Goal: Information Seeking & Learning: Learn about a topic

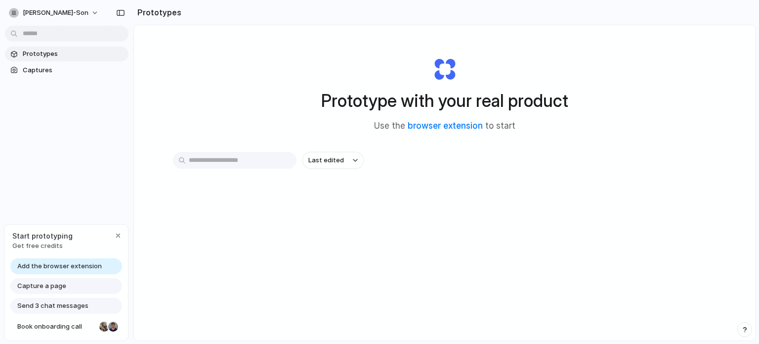
click at [264, 209] on div "Last edited" at bounding box center [445, 195] width 544 height 87
click at [79, 255] on div "Start prototyping Get free credits" at bounding box center [66, 240] width 124 height 32
click at [61, 260] on div "Add the browser extension" at bounding box center [66, 266] width 112 height 16
click at [118, 233] on div "button" at bounding box center [118, 235] width 8 height 8
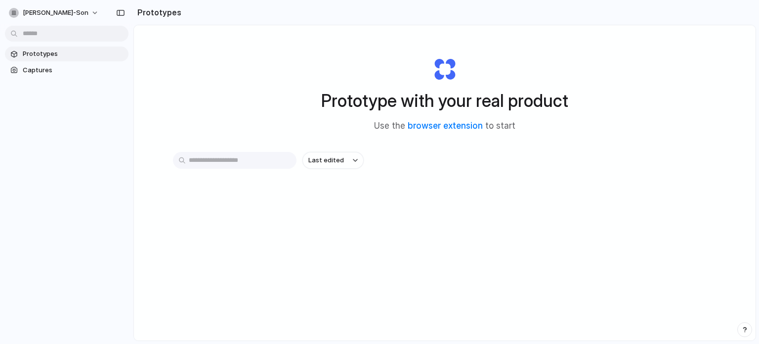
click at [32, 54] on span "Prototypes" at bounding box center [74, 54] width 102 height 10
click at [353, 161] on div "button" at bounding box center [355, 160] width 5 height 4
click at [417, 157] on div "Last edited Last created Alphabetical" at bounding box center [379, 172] width 759 height 344
click at [454, 124] on link "browser extension" at bounding box center [445, 126] width 75 height 10
click at [43, 60] on link "Prototypes" at bounding box center [67, 53] width 124 height 15
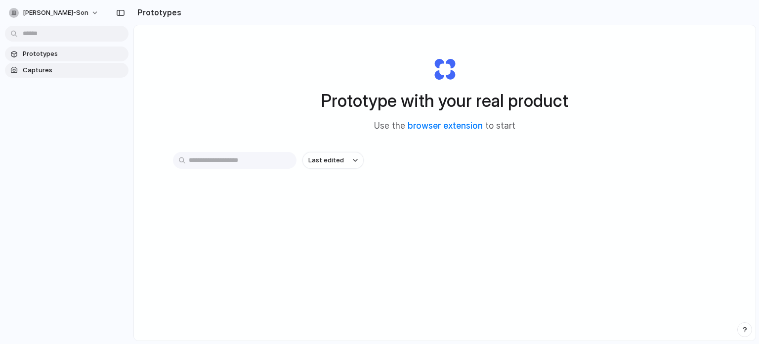
click at [38, 70] on span "Captures" at bounding box center [74, 70] width 102 height 10
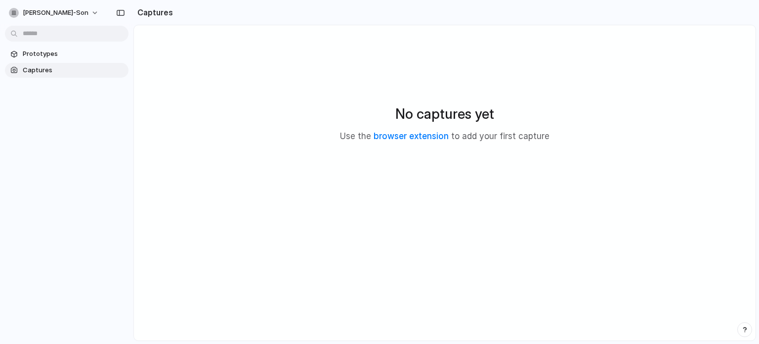
click at [441, 27] on div "No captures yet Use the browser extension to add your first capture" at bounding box center [445, 123] width 622 height 196
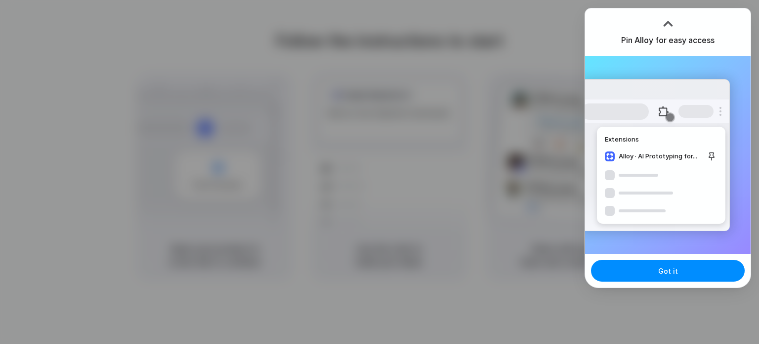
click at [500, 57] on div at bounding box center [379, 172] width 759 height 344
click at [667, 24] on div at bounding box center [668, 23] width 15 height 15
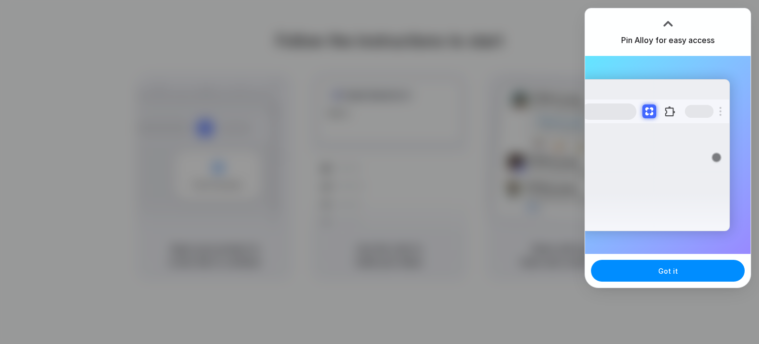
click at [667, 21] on div at bounding box center [668, 22] width 15 height 15
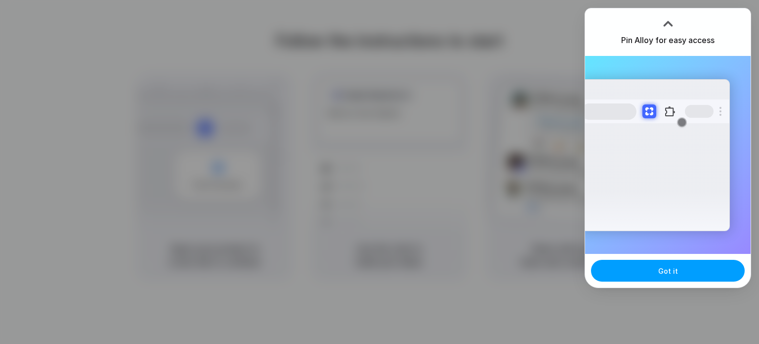
click at [699, 272] on button "Got it" at bounding box center [668, 270] width 154 height 22
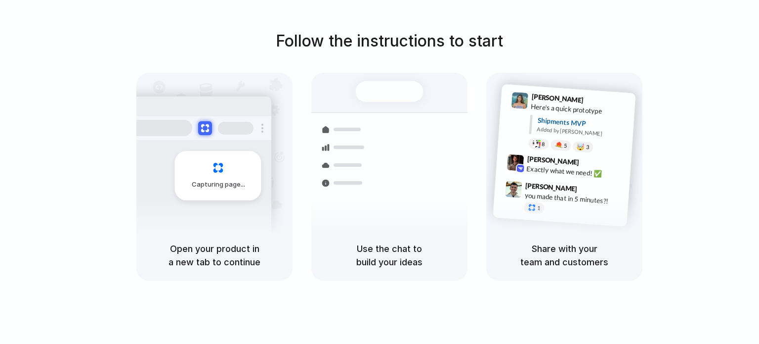
click at [79, 202] on div "Follow the instructions to start Capturing page Open your product in a new tab …" at bounding box center [389, 154] width 759 height 251
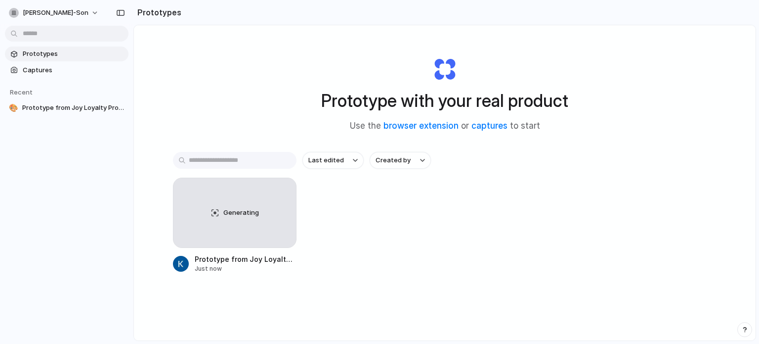
click at [562, 175] on div "Last edited Created by Generating Prototype from Joy Loyalty Program Analytics …" at bounding box center [445, 243] width 544 height 182
click at [279, 195] on div "button" at bounding box center [282, 192] width 8 height 8
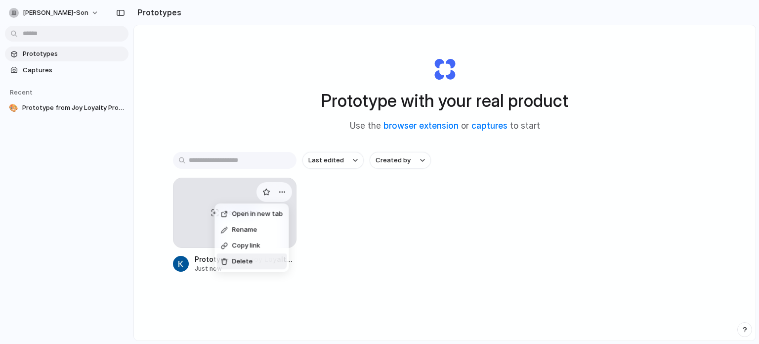
click at [249, 259] on span "Delete" at bounding box center [242, 261] width 21 height 10
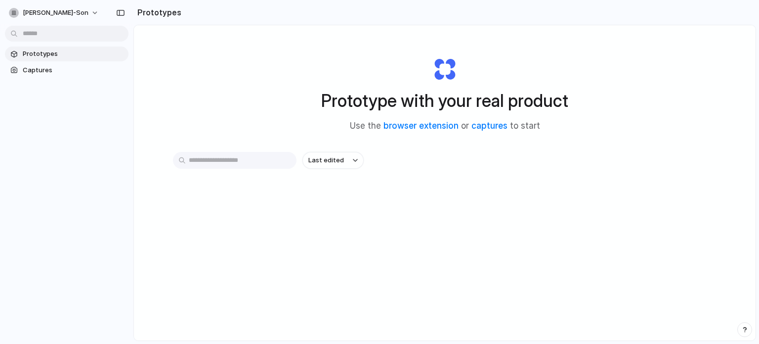
click at [148, 13] on h2 "Prototypes" at bounding box center [157, 12] width 48 height 12
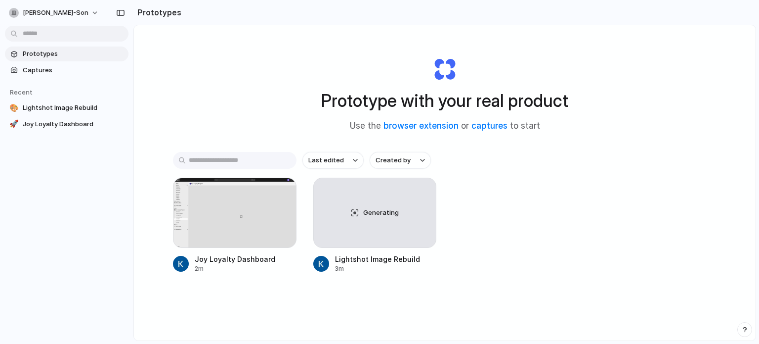
drag, startPoint x: 313, startPoint y: 57, endPoint x: 225, endPoint y: 49, distance: 88.3
click at [308, 57] on div "Prototype with your real product Use the browser extension or captures to start" at bounding box center [444, 90] width 395 height 107
click at [224, 89] on div "Prototype with your real product Use the browser extension or captures to start…" at bounding box center [445, 208] width 622 height 367
click at [205, 86] on div "Prototype with your real product Use the browser extension or captures to start…" at bounding box center [445, 208] width 622 height 367
click at [205, 81] on div "Prototype with your real product Use the browser extension or captures to start…" at bounding box center [445, 208] width 622 height 367
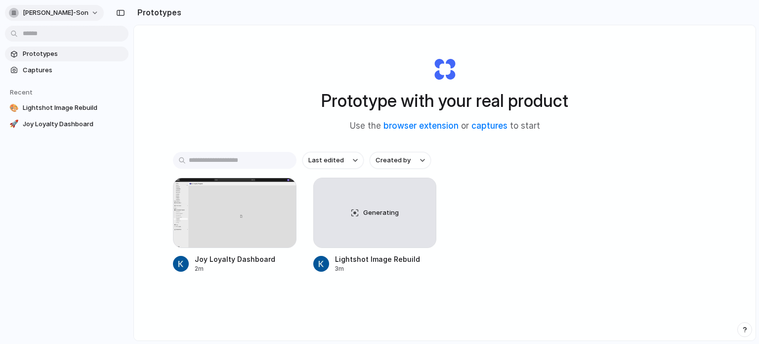
click at [26, 15] on span "[PERSON_NAME]-son" at bounding box center [56, 13] width 66 height 10
drag, startPoint x: 139, startPoint y: 45, endPoint x: 136, endPoint y: 37, distance: 8.3
click at [138, 43] on div "Settings Invite members Change theme Sign out" at bounding box center [379, 172] width 759 height 344
click at [33, 66] on span "Captures" at bounding box center [74, 70] width 102 height 10
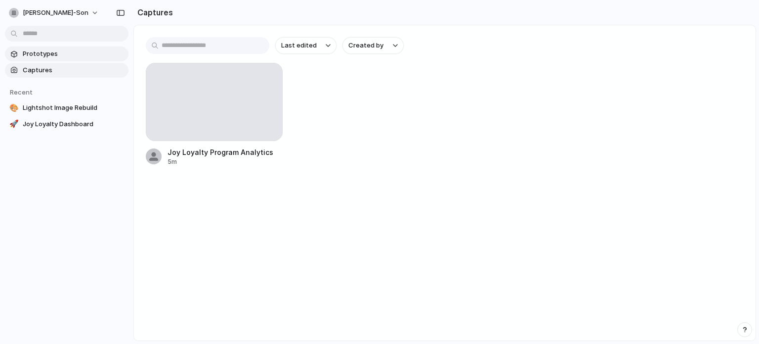
click at [67, 50] on span "Prototypes" at bounding box center [74, 54] width 102 height 10
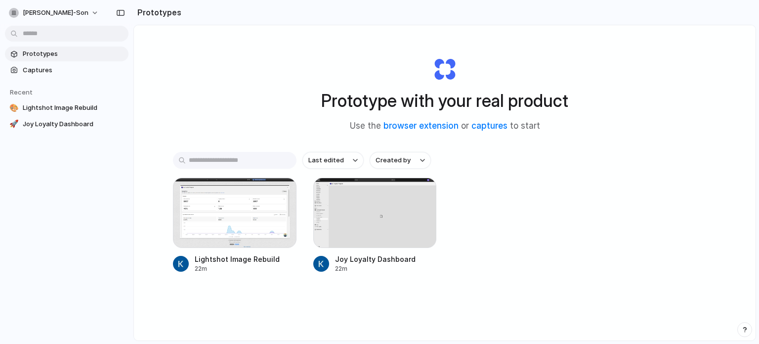
click at [713, 55] on div "Prototype with your real product Use the browser extension or captures to start…" at bounding box center [445, 208] width 622 height 367
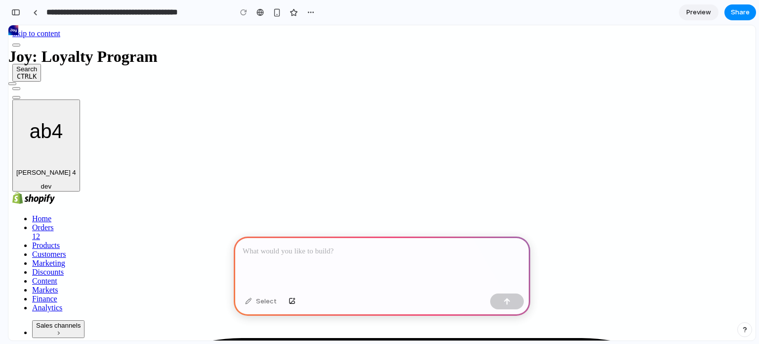
drag, startPoint x: 405, startPoint y: 240, endPoint x: 409, endPoint y: 258, distance: 18.3
click at [409, 258] on div at bounding box center [382, 262] width 297 height 53
click at [362, 269] on div at bounding box center [382, 262] width 297 height 53
click at [405, 245] on p at bounding box center [382, 251] width 279 height 12
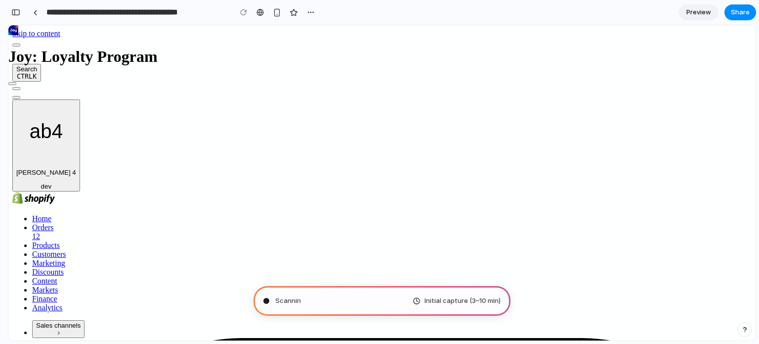
type input "**********"
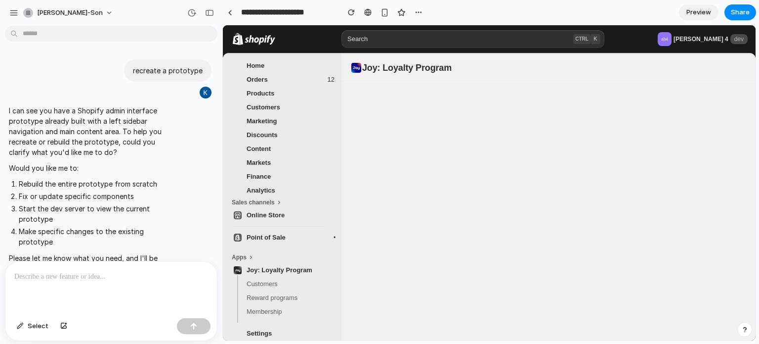
click at [279, 138] on span "Discounts" at bounding box center [291, 135] width 88 height 10
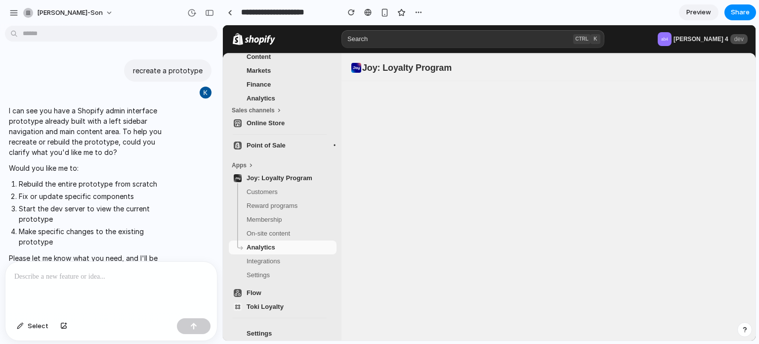
scroll to position [118, 0]
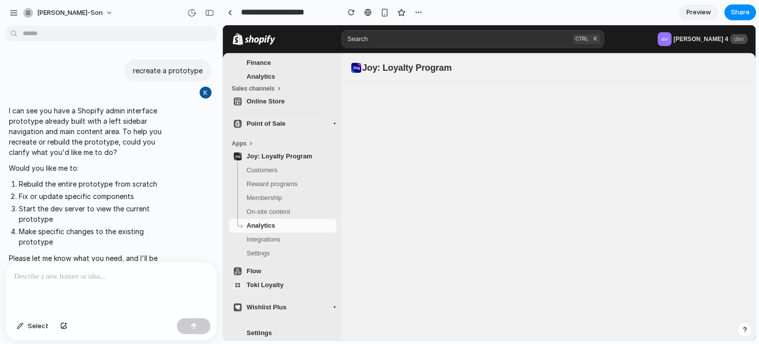
click at [279, 120] on span "Point of Sale" at bounding box center [266, 123] width 39 height 7
click at [289, 101] on span "Online Store" at bounding box center [291, 101] width 88 height 10
click at [279, 156] on span "Joy: Loyalty Program" at bounding box center [291, 156] width 88 height 10
click at [286, 180] on span "Reward programs" at bounding box center [272, 183] width 51 height 7
click at [281, 208] on span "On-site content" at bounding box center [268, 211] width 43 height 7
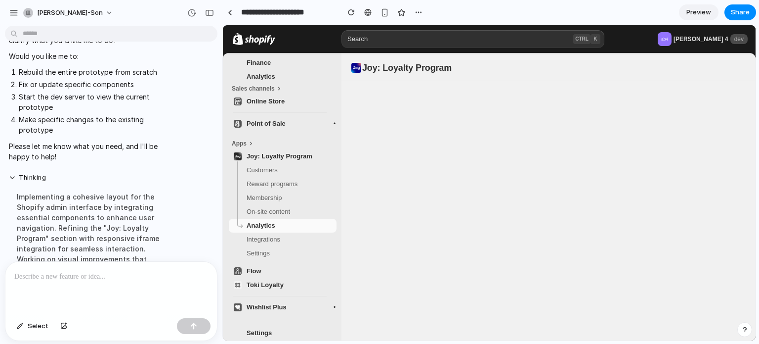
scroll to position [95, 0]
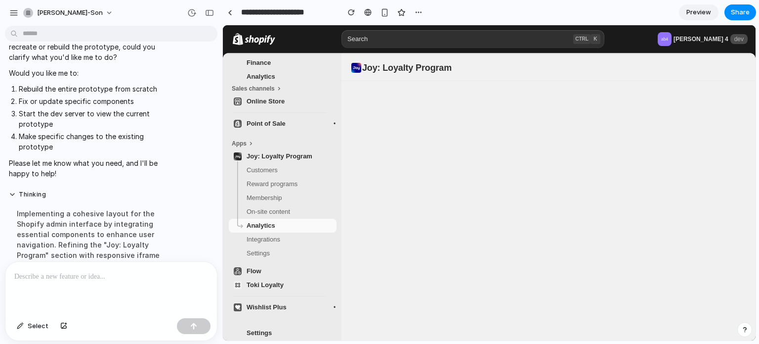
click at [293, 225] on link "Analytics" at bounding box center [283, 225] width 108 height 14
click at [291, 236] on span "Integrations" at bounding box center [291, 239] width 88 height 10
click at [265, 125] on link "Point of Sale" at bounding box center [281, 124] width 105 height 14
drag, startPoint x: 315, startPoint y: 96, endPoint x: 577, endPoint y: 29, distance: 270.9
click at [317, 96] on span "Online Store" at bounding box center [291, 101] width 88 height 10
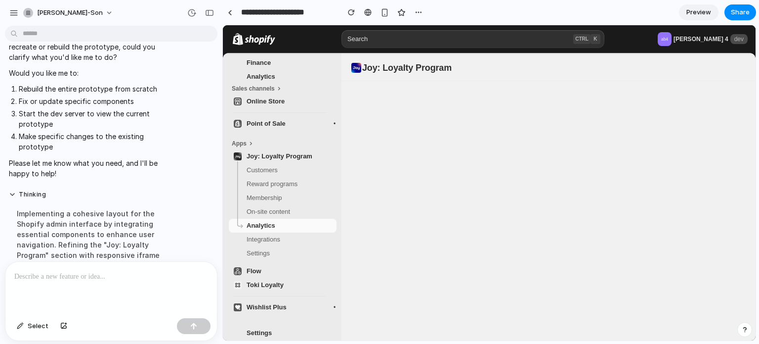
click at [668, 42] on text "ab4" at bounding box center [664, 39] width 7 height 5
click at [535, 37] on div "Search CTRL K" at bounding box center [473, 39] width 263 height 18
drag, startPoint x: 295, startPoint y: 49, endPoint x: 288, endPoint y: 49, distance: 6.9
click at [291, 49] on div at bounding box center [282, 39] width 119 height 28
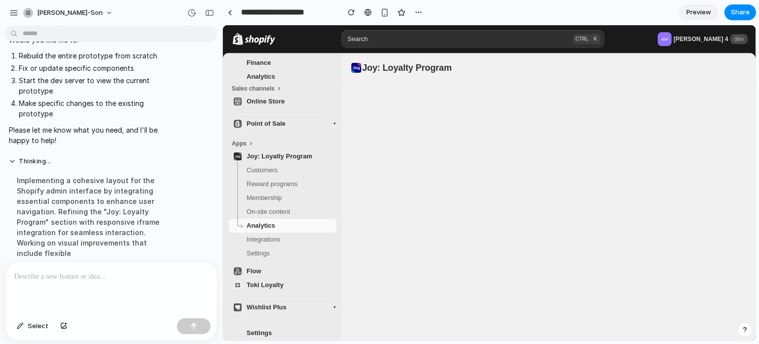
scroll to position [144, 0]
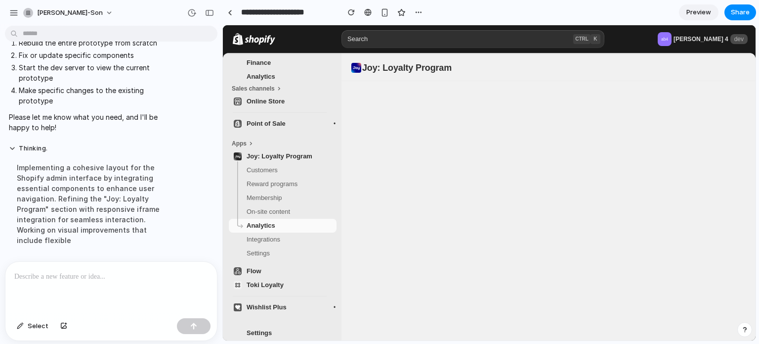
click at [301, 191] on link "Membership" at bounding box center [283, 198] width 108 height 14
click at [281, 194] on span "Membership" at bounding box center [265, 197] width 36 height 7
click at [267, 212] on link "On-site content" at bounding box center [283, 212] width 108 height 14
click at [265, 246] on link "Settings" at bounding box center [283, 253] width 108 height 14
click at [269, 270] on span "Flow" at bounding box center [291, 271] width 88 height 10
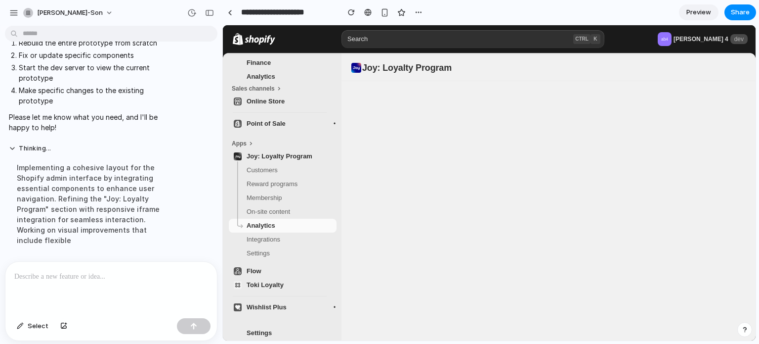
drag, startPoint x: 271, startPoint y: 283, endPoint x: 269, endPoint y: 295, distance: 11.5
click at [271, 284] on span "Toki Loyalty" at bounding box center [265, 284] width 37 height 7
drag, startPoint x: 269, startPoint y: 295, endPoint x: 271, endPoint y: 300, distance: 5.6
click at [269, 295] on ul "Joy: Loyalty Program Customers Reward programs Membership On-site content Analy…" at bounding box center [280, 231] width 114 height 165
click at [271, 303] on span "Wishlist Plus" at bounding box center [267, 306] width 40 height 7
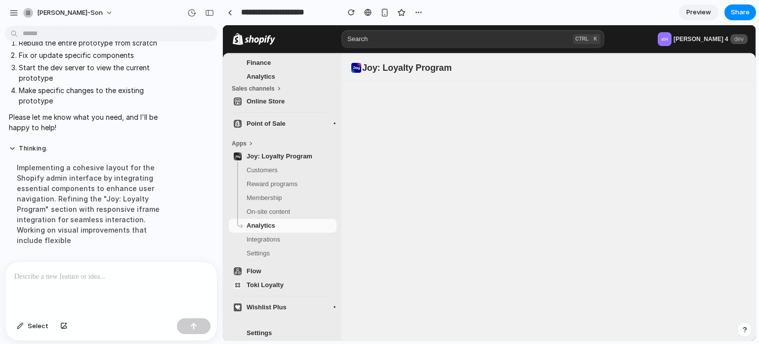
drag, startPoint x: 706, startPoint y: 42, endPoint x: 724, endPoint y: 38, distance: 18.1
click at [706, 41] on p "alex bui 4" at bounding box center [701, 39] width 55 height 8
drag, startPoint x: 689, startPoint y: 10, endPoint x: 660, endPoint y: 12, distance: 28.7
click at [654, 12] on section "**********" at bounding box center [489, 12] width 534 height 25
click at [554, 42] on div "Search CTRL K" at bounding box center [473, 39] width 263 height 18
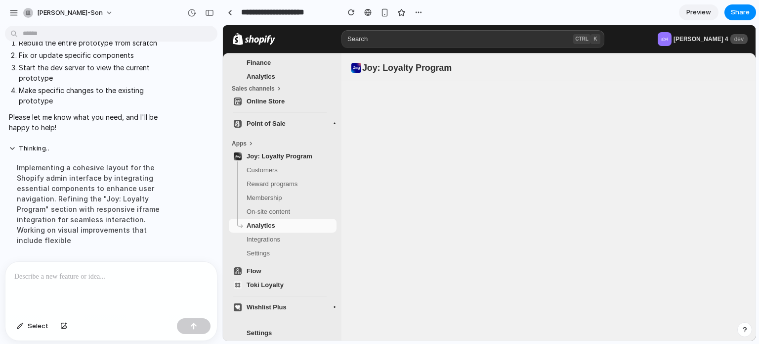
click at [285, 168] on span "Customers" at bounding box center [291, 170] width 88 height 10
click at [292, 191] on link "Membership" at bounding box center [283, 198] width 108 height 14
click at [269, 184] on link "Reward programs" at bounding box center [283, 184] width 108 height 14
click at [99, 261] on div at bounding box center [111, 287] width 212 height 52
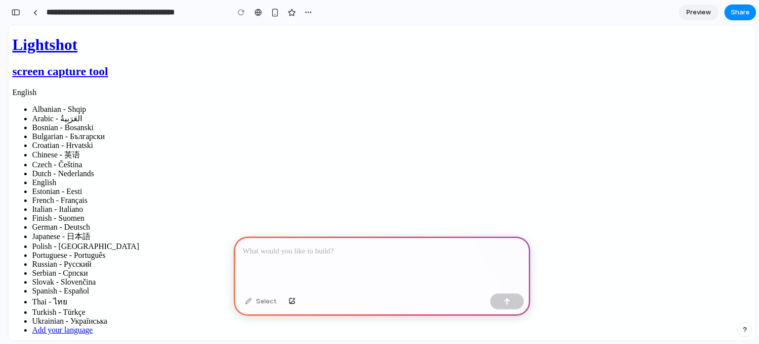
scroll to position [0, 8]
click at [303, 257] on div at bounding box center [382, 262] width 297 height 53
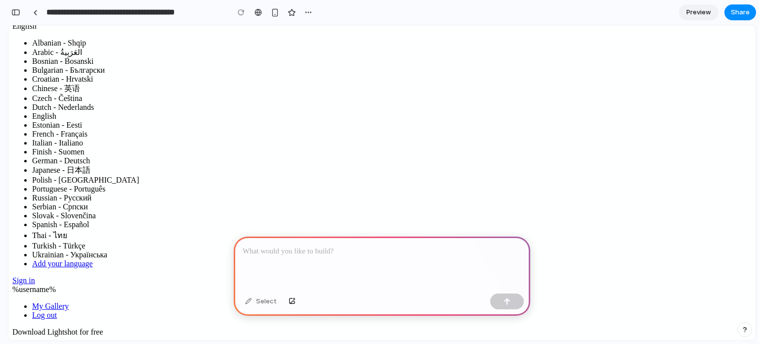
scroll to position [49, 0]
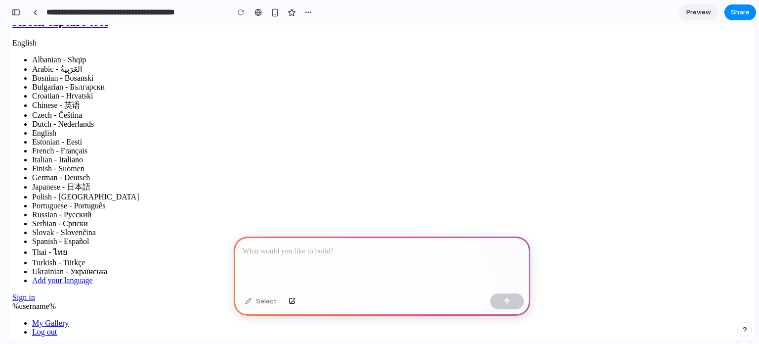
click at [310, 262] on div at bounding box center [382, 262] width 297 height 53
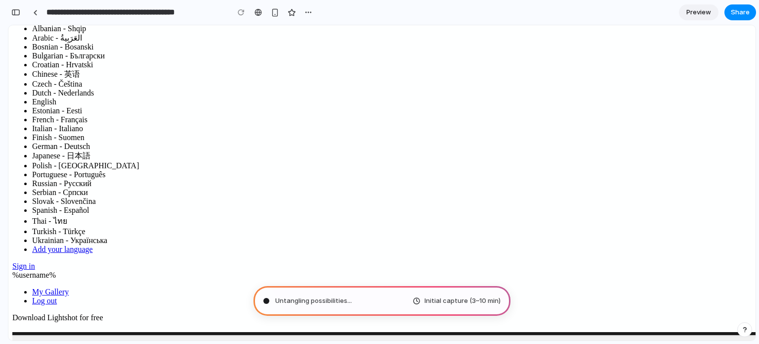
scroll to position [0, 0]
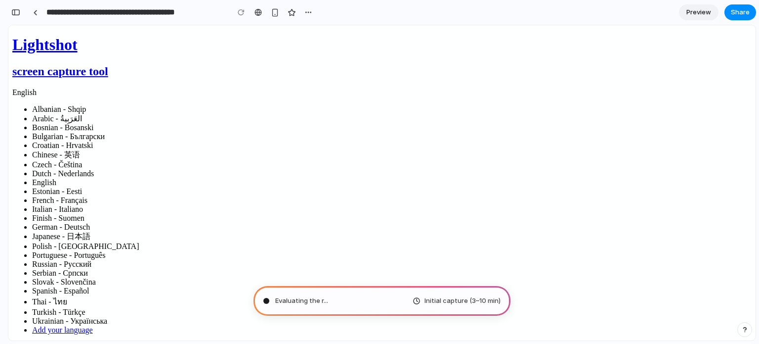
type input "**********"
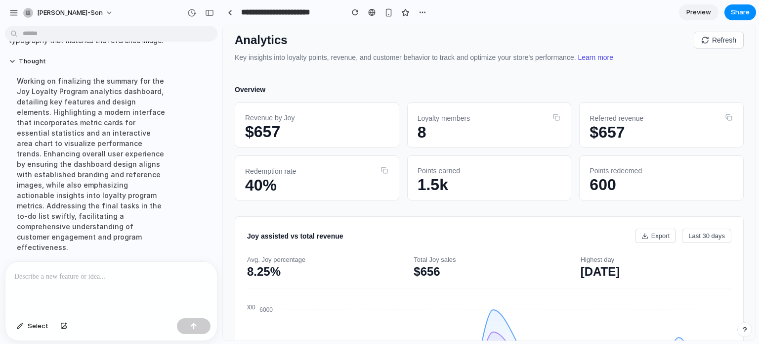
scroll to position [49, 0]
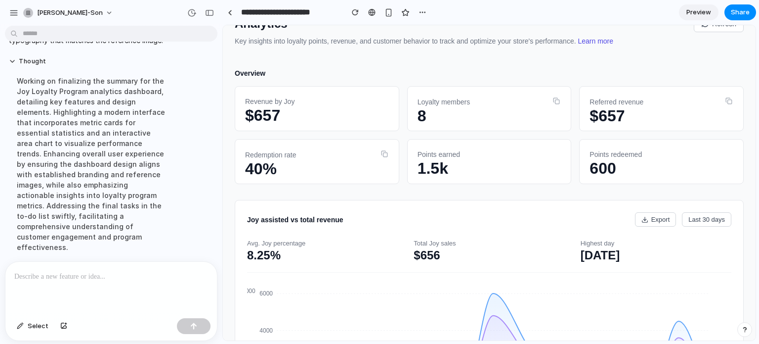
drag, startPoint x: 299, startPoint y: 115, endPoint x: 264, endPoint y: 113, distance: 34.7
click at [284, 115] on div "$657" at bounding box center [317, 115] width 144 height 10
drag, startPoint x: 264, startPoint y: 113, endPoint x: 258, endPoint y: 109, distance: 7.3
click at [253, 111] on div "$657" at bounding box center [317, 115] width 144 height 10
click at [279, 110] on div "$657" at bounding box center [317, 115] width 144 height 10
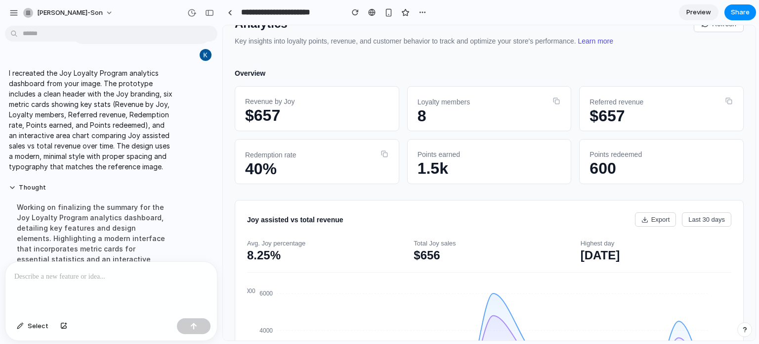
scroll to position [0, 0]
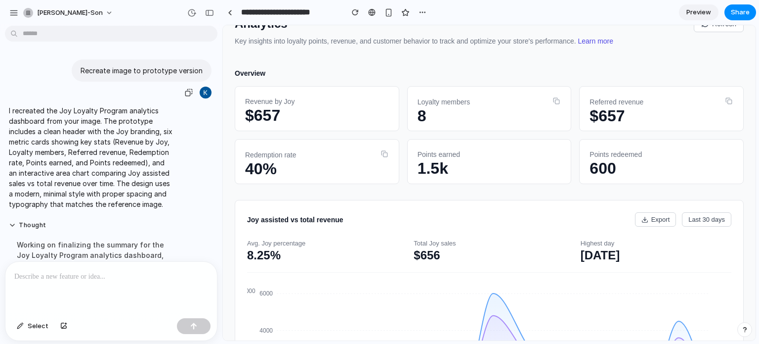
drag, startPoint x: 370, startPoint y: 145, endPoint x: 364, endPoint y: 132, distance: 13.7
click at [370, 145] on div "Redemption rate 40%" at bounding box center [317, 161] width 165 height 45
click at [383, 153] on icon at bounding box center [384, 153] width 7 height 7
click at [380, 152] on button at bounding box center [384, 154] width 9 height 10
drag, startPoint x: 382, startPoint y: 151, endPoint x: 392, endPoint y: 148, distance: 10.3
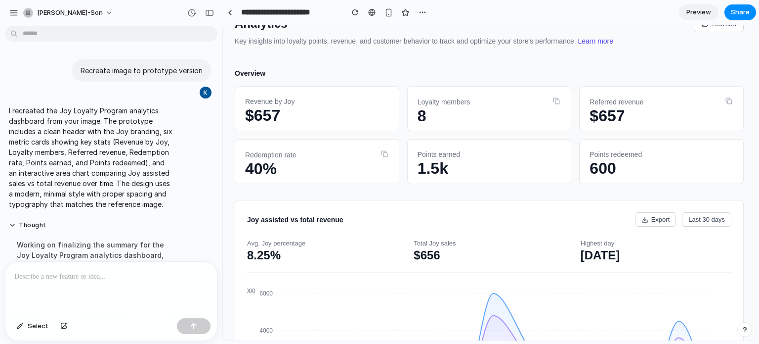
click at [383, 151] on icon at bounding box center [384, 153] width 4 height 4
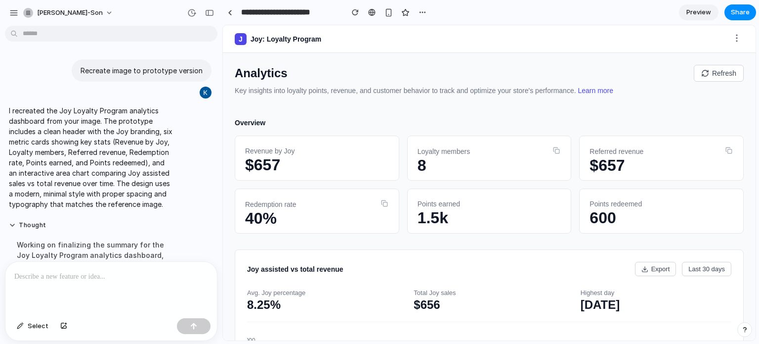
click at [701, 71] on icon at bounding box center [705, 73] width 8 height 8
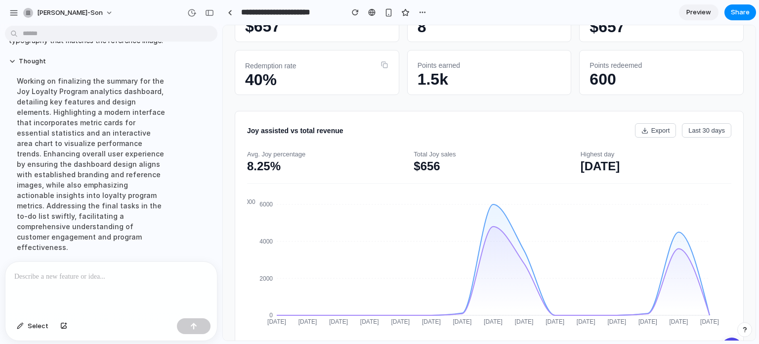
scroll to position [170, 0]
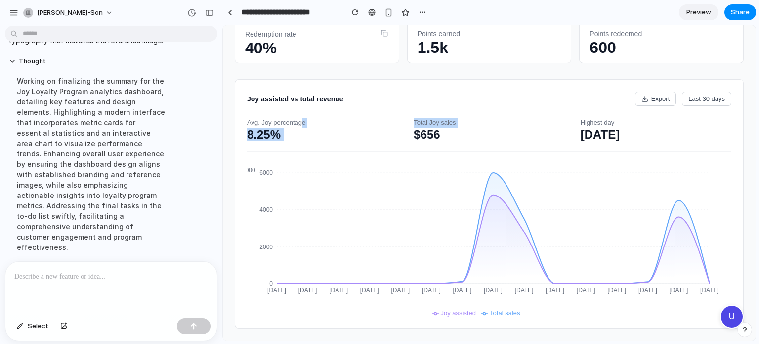
drag, startPoint x: 300, startPoint y: 121, endPoint x: 293, endPoint y: 121, distance: 7.4
click at [293, 121] on div "Avg. Joy percentage 8.25% Total Joy sales $656 Highest day [DATE]" at bounding box center [489, 135] width 484 height 34
click at [293, 120] on div "Avg. Joy percentage" at bounding box center [322, 123] width 151 height 10
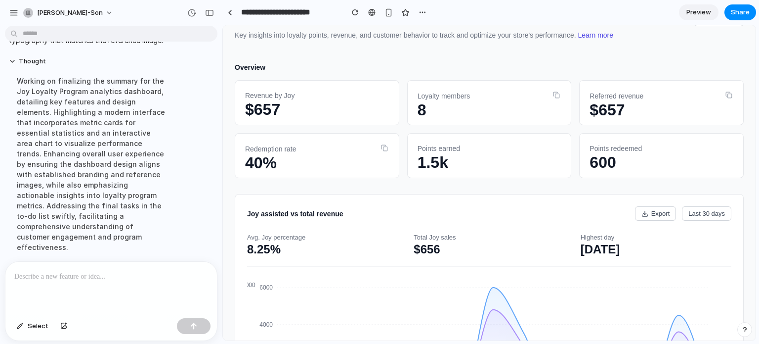
scroll to position [0, 0]
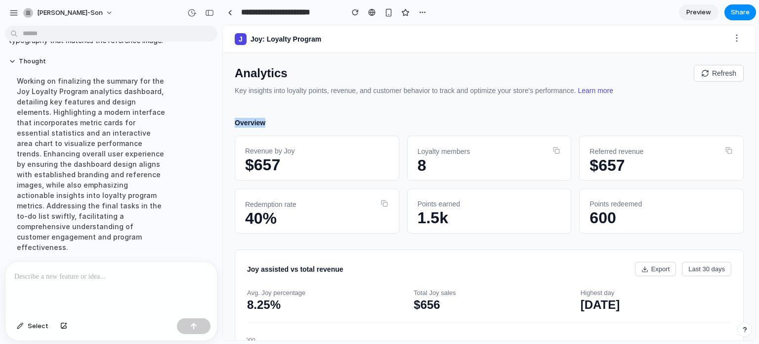
drag, startPoint x: 293, startPoint y: 121, endPoint x: 257, endPoint y: 111, distance: 37.5
click at [231, 117] on main "Analytics Refresh Key insights into loyalty points, revenue, and customer behav…" at bounding box center [489, 281] width 533 height 457
click at [263, 110] on main "Analytics Refresh Key insights into loyalty points, revenue, and customer behav…" at bounding box center [489, 281] width 533 height 457
click at [383, 204] on icon at bounding box center [384, 203] width 7 height 7
click at [551, 145] on div "Loyalty members 8" at bounding box center [489, 157] width 165 height 45
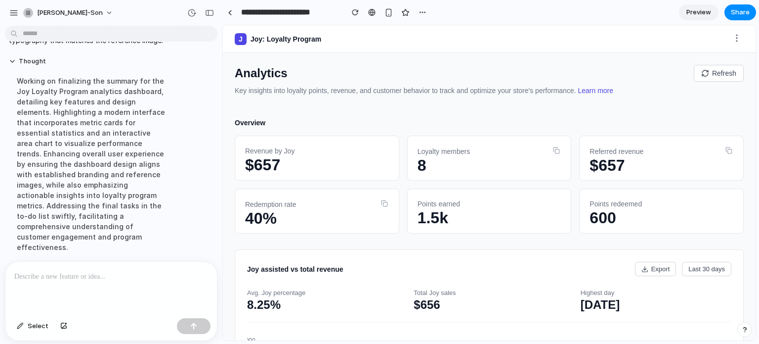
click at [553, 147] on icon at bounding box center [556, 150] width 7 height 7
drag, startPoint x: 550, startPoint y: 148, endPoint x: 645, endPoint y: 118, distance: 99.4
click at [554, 148] on icon at bounding box center [556, 149] width 4 height 4
click at [709, 71] on button "Refresh" at bounding box center [719, 73] width 50 height 17
click at [716, 140] on div "Referred revenue $657" at bounding box center [661, 157] width 165 height 45
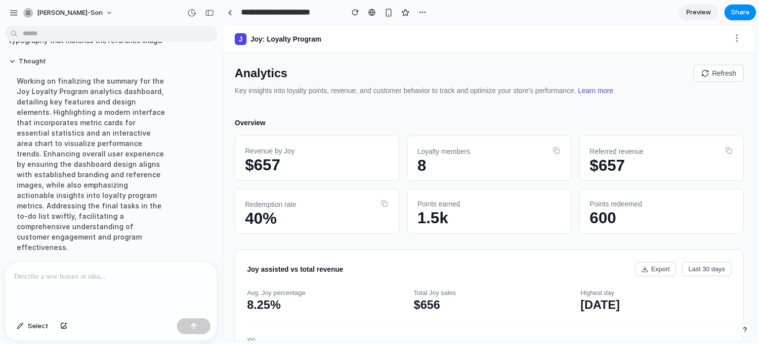
drag, startPoint x: 720, startPoint y: 144, endPoint x: 722, endPoint y: 150, distance: 6.1
click at [721, 148] on div "Referred revenue $657" at bounding box center [661, 157] width 165 height 45
drag, startPoint x: 720, startPoint y: 149, endPoint x: 680, endPoint y: 178, distance: 48.8
click at [726, 149] on icon at bounding box center [729, 150] width 7 height 7
drag, startPoint x: 647, startPoint y: 257, endPoint x: 647, endPoint y: 265, distance: 7.9
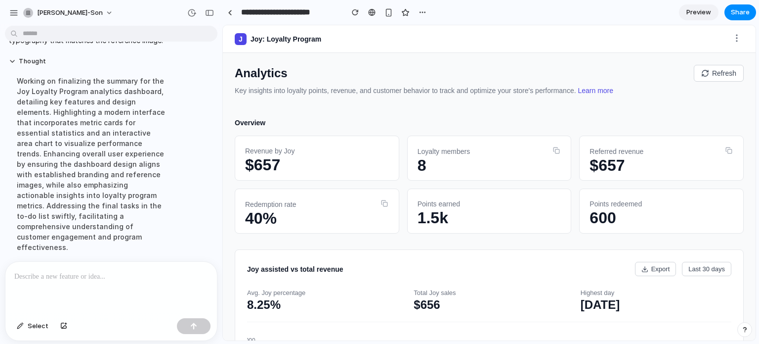
click at [651, 270] on button "Export" at bounding box center [656, 268] width 42 height 14
click at [123, 286] on div at bounding box center [111, 287] width 212 height 52
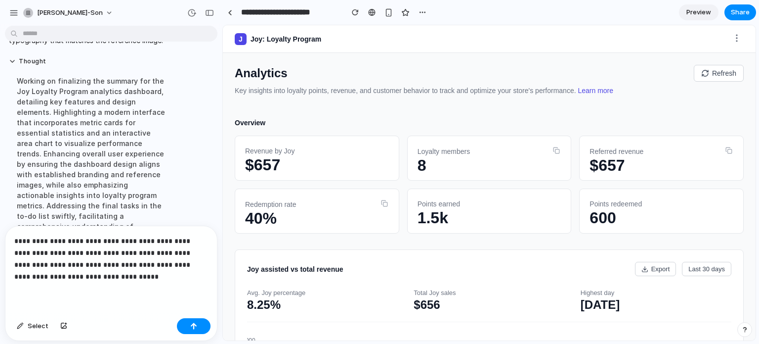
click at [129, 264] on p "**********" at bounding box center [109, 258] width 190 height 47
click at [131, 274] on p "**********" at bounding box center [109, 258] width 190 height 47
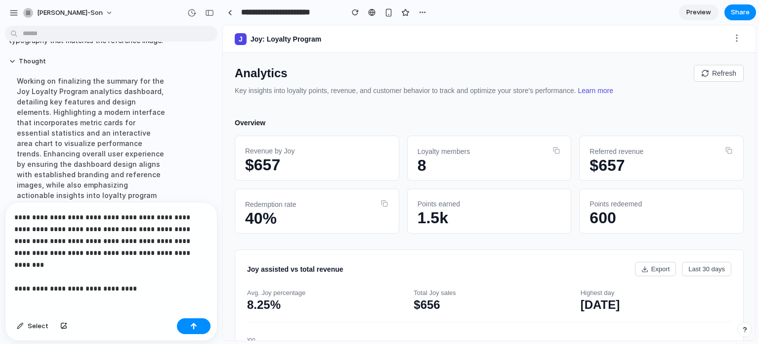
click at [136, 249] on p "**********" at bounding box center [109, 246] width 190 height 71
click at [154, 264] on p "**********" at bounding box center [109, 246] width 190 height 71
click at [150, 272] on p "**********" at bounding box center [109, 246] width 190 height 71
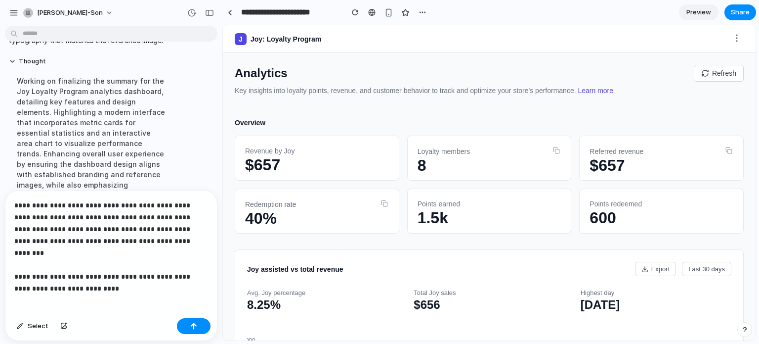
drag, startPoint x: 179, startPoint y: 269, endPoint x: 187, endPoint y: 269, distance: 8.4
click at [180, 269] on p "**********" at bounding box center [109, 240] width 190 height 83
click at [192, 270] on p "**********" at bounding box center [109, 240] width 190 height 83
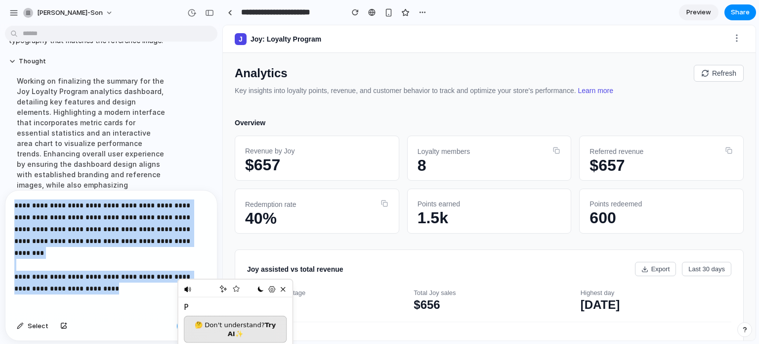
click at [191, 266] on p "**********" at bounding box center [109, 240] width 190 height 83
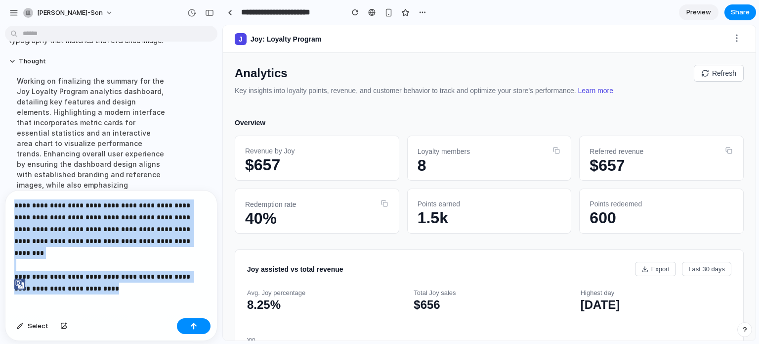
click at [191, 259] on p "**********" at bounding box center [109, 240] width 190 height 83
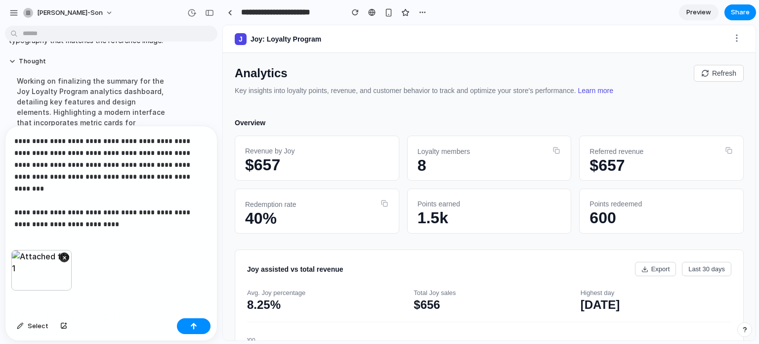
click at [149, 239] on div "**********" at bounding box center [111, 188] width 212 height 124
click at [189, 213] on p "**********" at bounding box center [109, 176] width 190 height 83
click at [193, 212] on p "**********" at bounding box center [109, 176] width 190 height 83
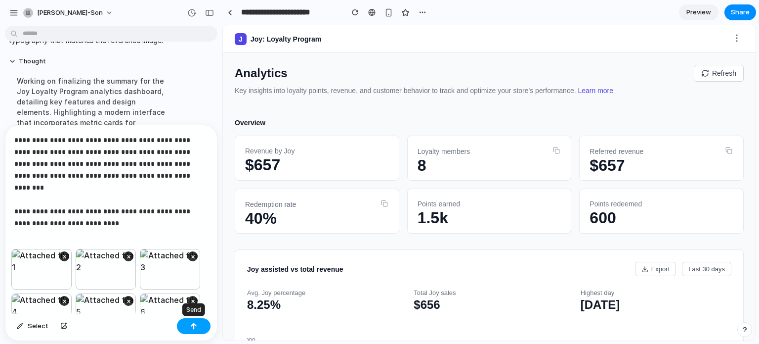
click at [194, 326] on div "button" at bounding box center [193, 325] width 7 height 7
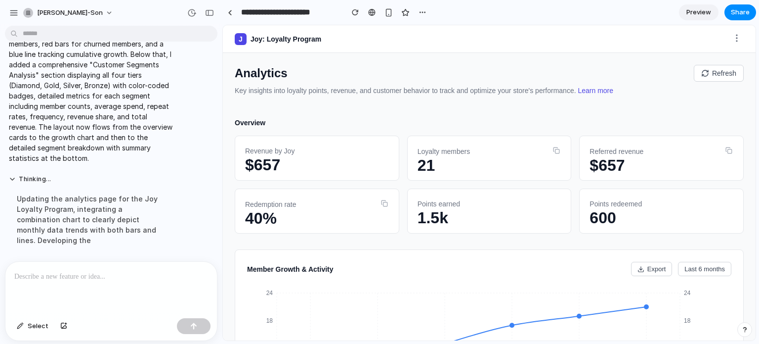
click at [305, 89] on p "Key insights into loyalty points, revenue, and customer behavior to track and o…" at bounding box center [489, 96] width 509 height 20
click at [383, 200] on icon at bounding box center [384, 203] width 7 height 7
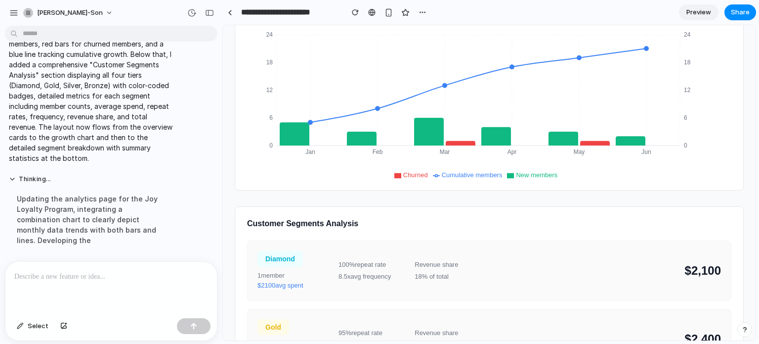
scroll to position [43, 0]
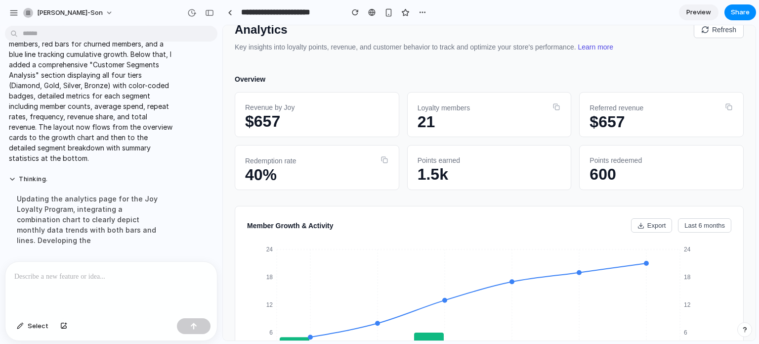
click at [542, 110] on div "Loyalty members" at bounding box center [490, 107] width 144 height 10
click at [553, 109] on icon at bounding box center [556, 106] width 7 height 7
drag, startPoint x: 488, startPoint y: 101, endPoint x: 362, endPoint y: 111, distance: 126.4
click at [483, 101] on div "Loyalty members 21" at bounding box center [489, 114] width 165 height 45
click at [86, 276] on p at bounding box center [109, 276] width 190 height 12
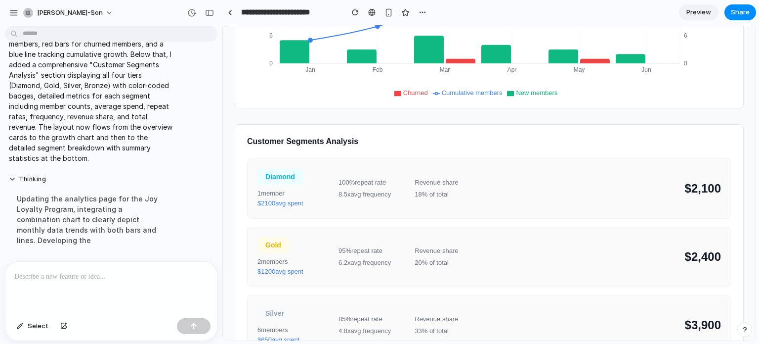
scroll to position [488, 0]
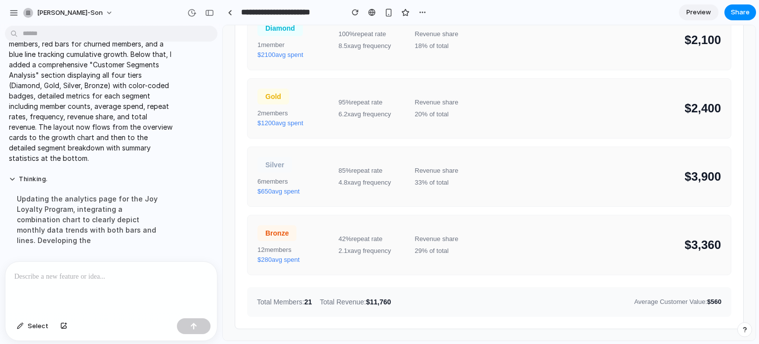
click at [263, 239] on span "Bronze" at bounding box center [277, 233] width 39 height 16
drag, startPoint x: 281, startPoint y: 235, endPoint x: 264, endPoint y: 233, distance: 16.9
click at [264, 233] on span "Bronze" at bounding box center [277, 233] width 39 height 16
click at [336, 241] on div "Bronze 12 member s $ 280 avg spent 42% repeat rate 2.1x avg frequency Revenue s…" at bounding box center [489, 245] width 484 height 60
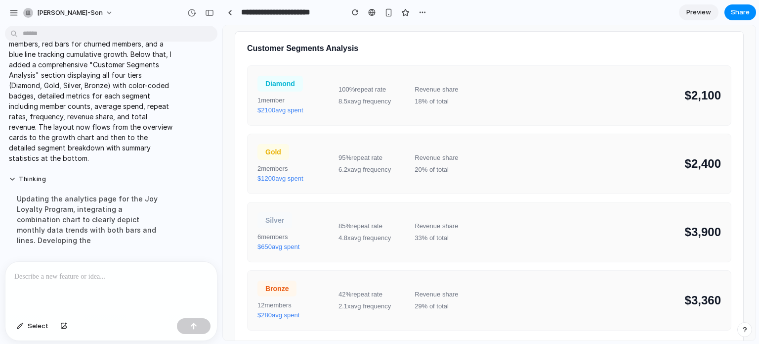
scroll to position [445, 0]
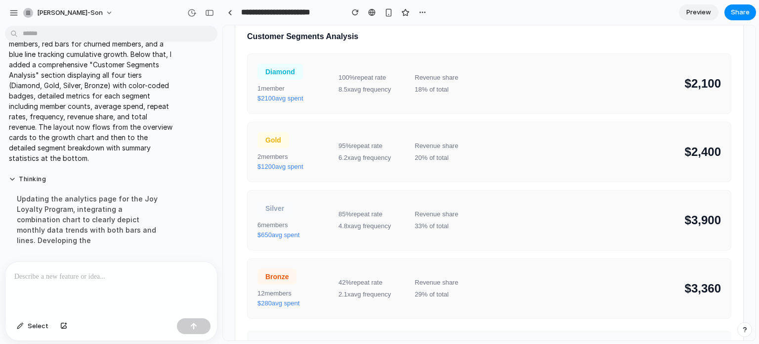
drag, startPoint x: 305, startPoint y: 233, endPoint x: 295, endPoint y: 235, distance: 10.2
click at [295, 235] on div "$ 650 avg spent" at bounding box center [292, 235] width 69 height 10
click at [291, 214] on div "Silver 6 member s $ 650 avg spent" at bounding box center [292, 220] width 69 height 40
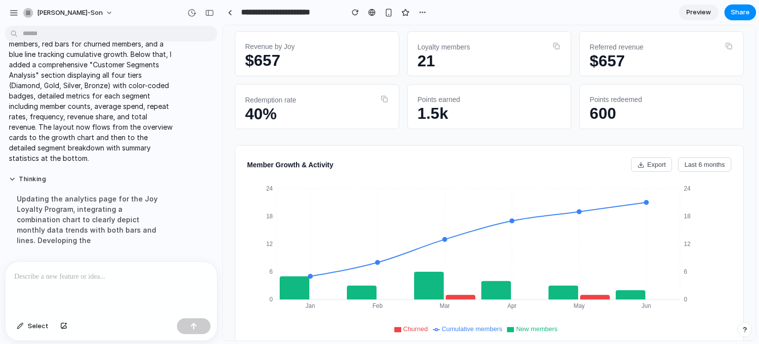
scroll to position [49, 0]
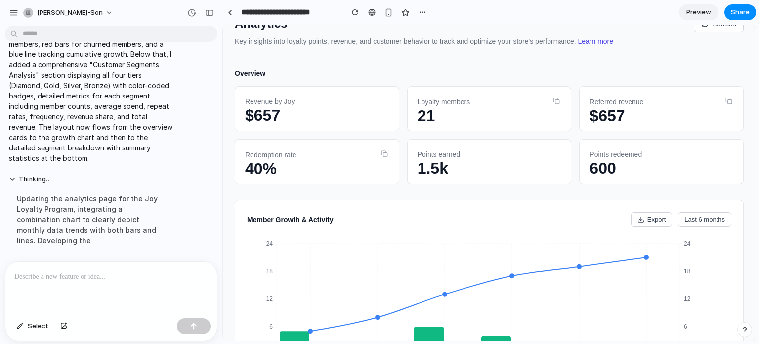
click at [113, 270] on p at bounding box center [109, 276] width 190 height 12
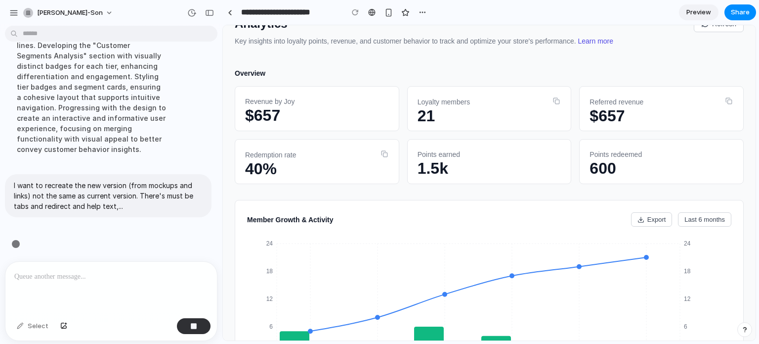
scroll to position [1097, 0]
click at [343, 148] on div "Redemption rate 40%" at bounding box center [317, 161] width 165 height 45
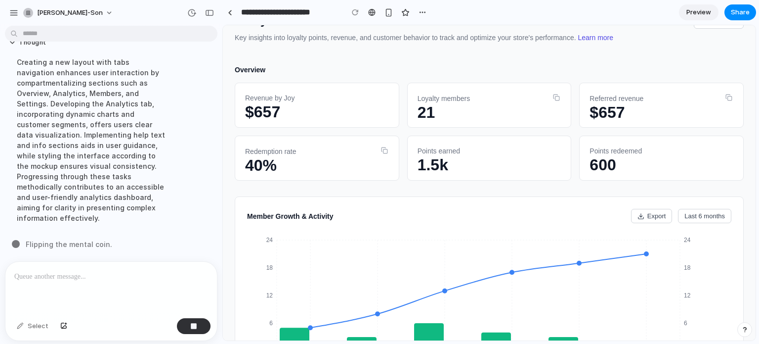
scroll to position [49, 0]
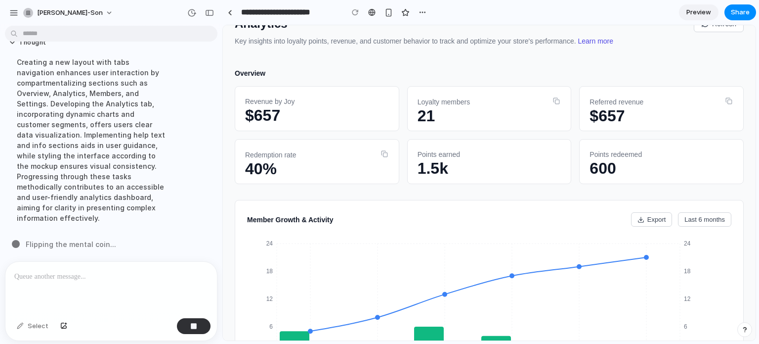
click at [319, 121] on div "Revenue by Joy $657" at bounding box center [317, 108] width 165 height 45
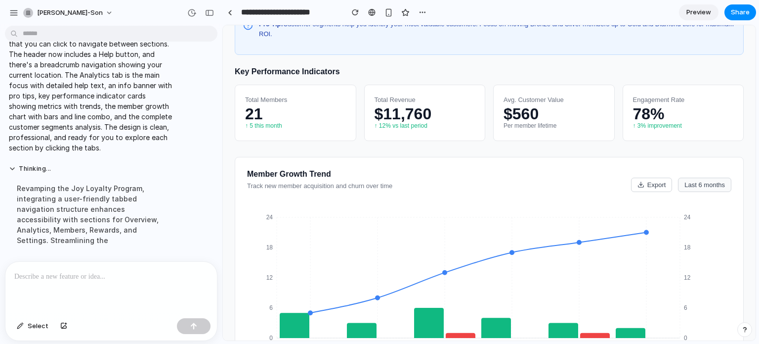
scroll to position [0, 0]
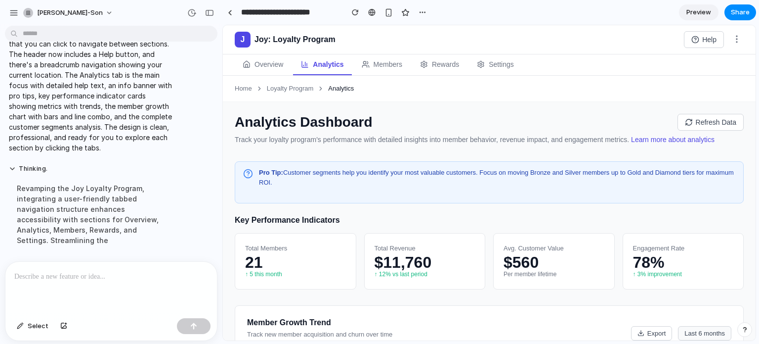
click at [299, 61] on button "Analytics" at bounding box center [322, 64] width 58 height 21
click at [285, 62] on button "Overview" at bounding box center [263, 64] width 56 height 21
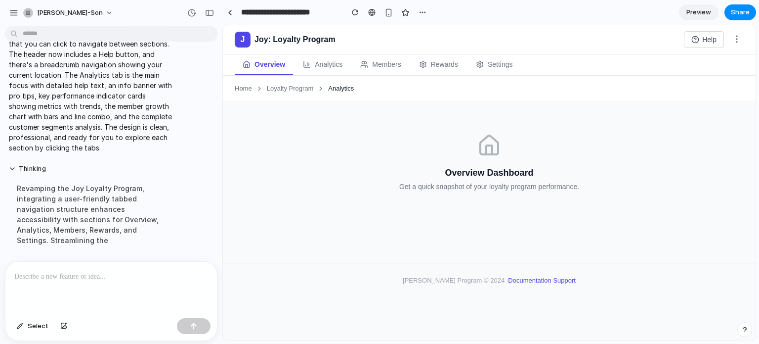
drag, startPoint x: 319, startPoint y: 60, endPoint x: 330, endPoint y: 59, distance: 11.4
click at [322, 59] on button "Analytics" at bounding box center [322, 64] width 55 height 21
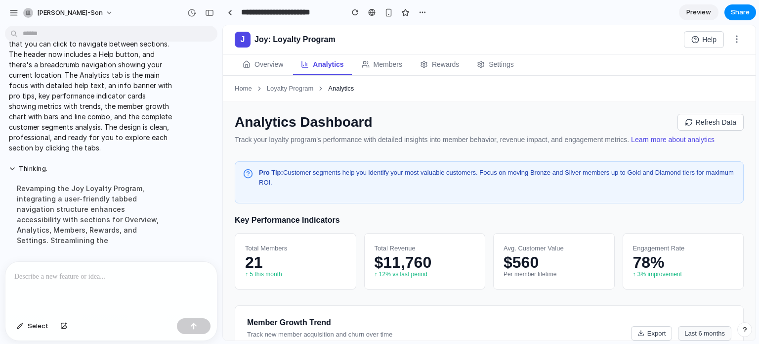
click at [395, 67] on button "Members" at bounding box center [382, 64] width 56 height 21
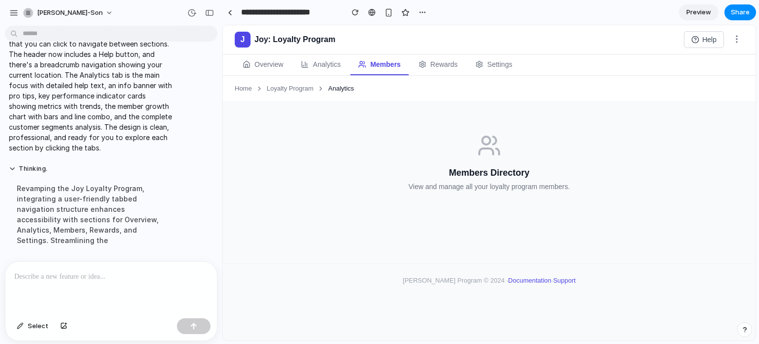
click at [445, 59] on button "Rewards" at bounding box center [438, 64] width 55 height 21
click at [484, 59] on button "Settings" at bounding box center [494, 64] width 53 height 21
click at [441, 60] on button "Rewards" at bounding box center [436, 64] width 55 height 21
click at [392, 59] on button "Members" at bounding box center [378, 64] width 56 height 21
click at [341, 60] on button "Analytics" at bounding box center [320, 64] width 55 height 21
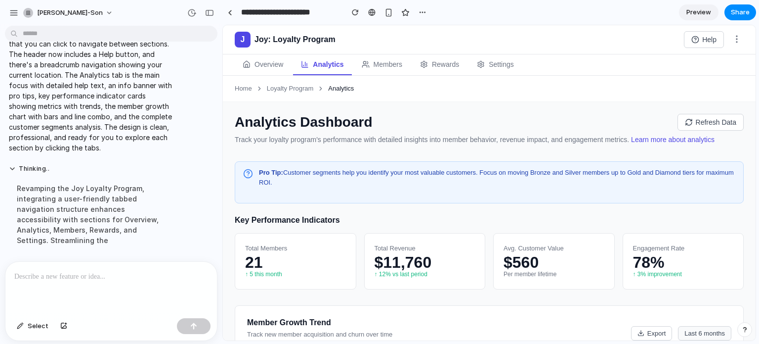
click at [266, 61] on button "Overview" at bounding box center [263, 64] width 56 height 21
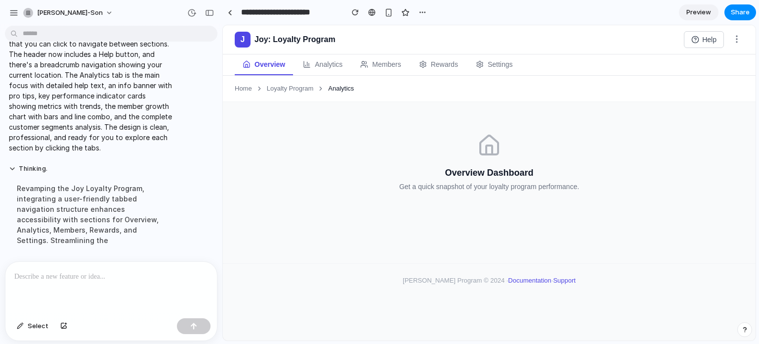
click at [325, 67] on button "Analytics" at bounding box center [322, 64] width 55 height 21
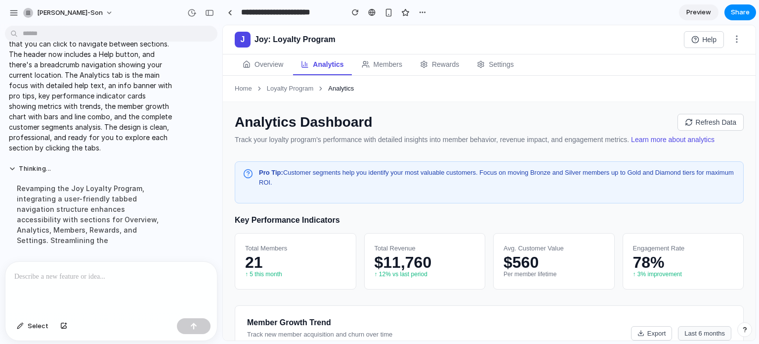
click at [258, 65] on button "Overview" at bounding box center [263, 64] width 56 height 21
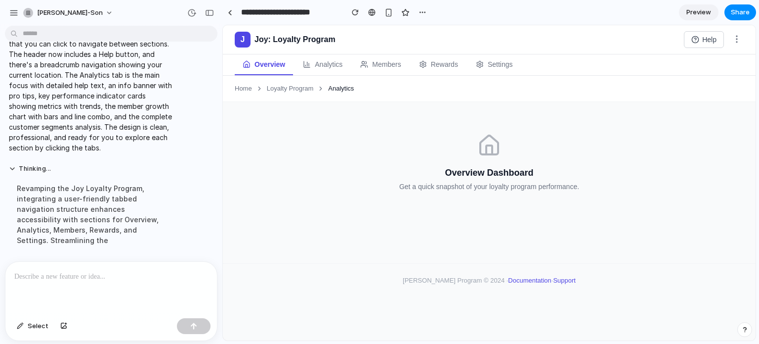
click at [321, 67] on button "Analytics" at bounding box center [322, 64] width 55 height 21
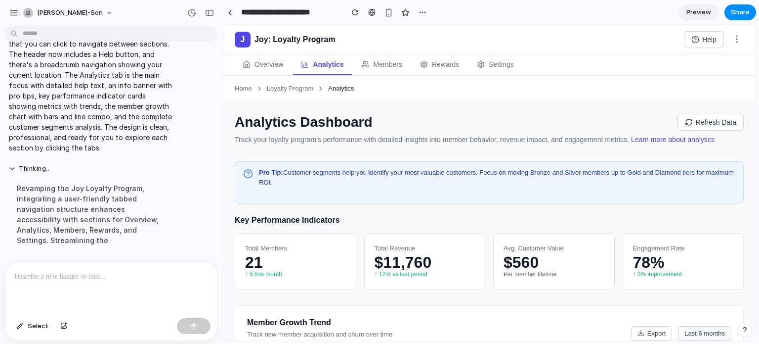
click at [287, 259] on div "21" at bounding box center [295, 262] width 101 height 10
drag, startPoint x: 301, startPoint y: 134, endPoint x: 313, endPoint y: 79, distance: 56.6
click at [302, 128] on div "Analytics Dashboard Refresh Data Track your loyalty program's performance with …" at bounding box center [489, 158] width 509 height 89
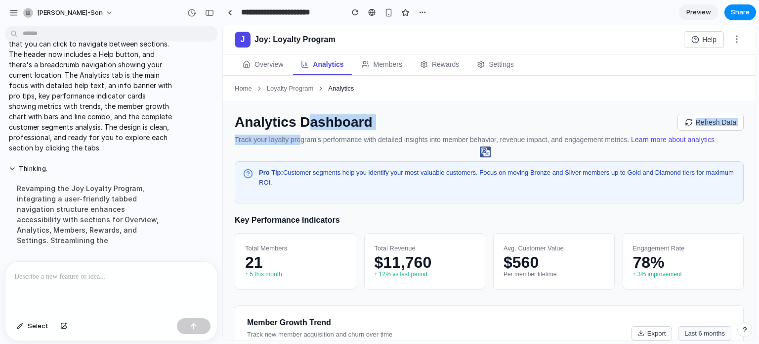
click at [366, 69] on button "Members" at bounding box center [382, 64] width 56 height 21
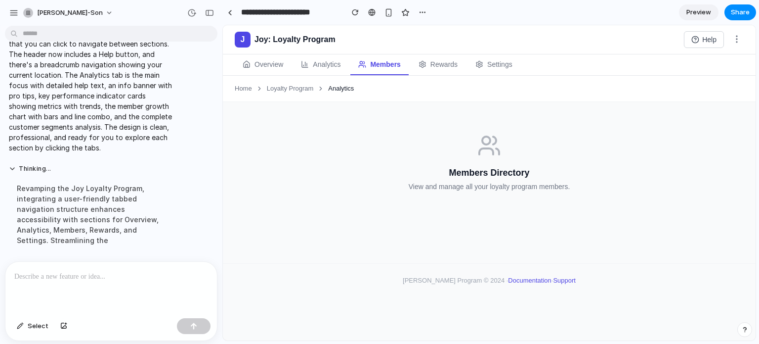
drag, startPoint x: 333, startPoint y: 70, endPoint x: 343, endPoint y: 77, distance: 12.5
click at [334, 70] on button "Analytics" at bounding box center [320, 64] width 55 height 21
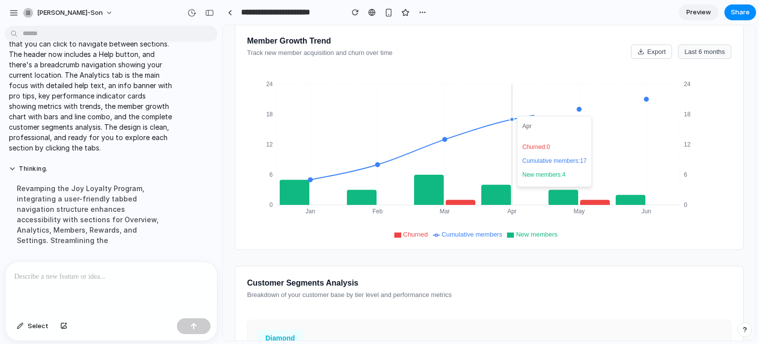
scroll to position [346, 0]
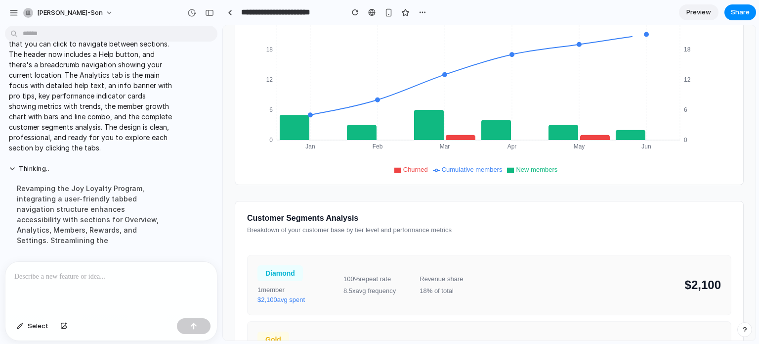
click at [491, 179] on div "Member Growth Trend Track new member acquisition and churn over time Export Las…" at bounding box center [489, 72] width 509 height 226
drag, startPoint x: 405, startPoint y: 164, endPoint x: 427, endPoint y: 119, distance: 50.2
click at [412, 150] on div "Churned Cumulative members New members Jan Feb Mar Apr May Jun 0 6 12 18 24 0 6…" at bounding box center [485, 93] width 477 height 158
click at [427, 119] on icon at bounding box center [429, 125] width 30 height 30
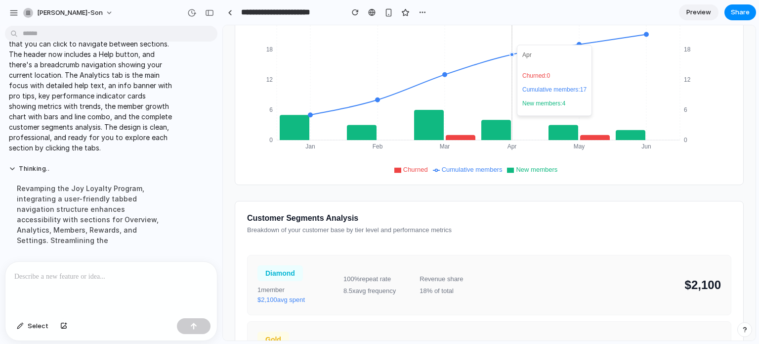
click at [505, 121] on icon at bounding box center [496, 130] width 30 height 20
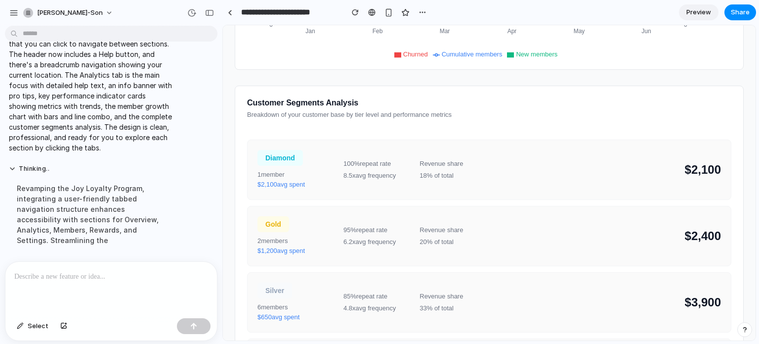
scroll to position [544, 0]
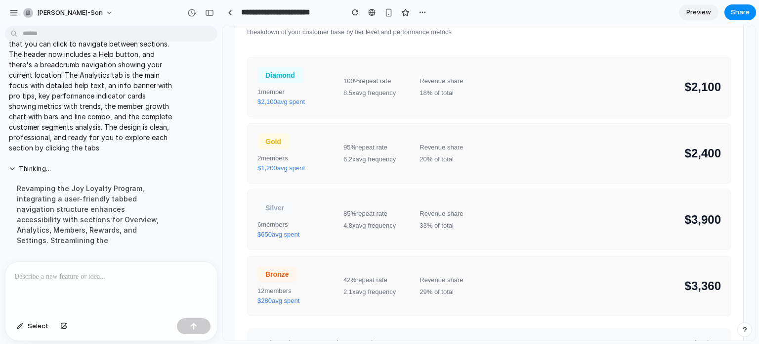
click at [358, 135] on div "Gold 2 member s $ 1,200 avg spent 95% repeat rate 6.2x avg frequency Revenue sh…" at bounding box center [489, 153] width 484 height 60
drag, startPoint x: 326, startPoint y: 145, endPoint x: 280, endPoint y: 137, distance: 46.6
click at [281, 136] on div "Gold 2 member s $ 1,200 avg spent" at bounding box center [295, 153] width 74 height 40
click at [281, 167] on div "$ 1,200 avg spent" at bounding box center [295, 168] width 74 height 10
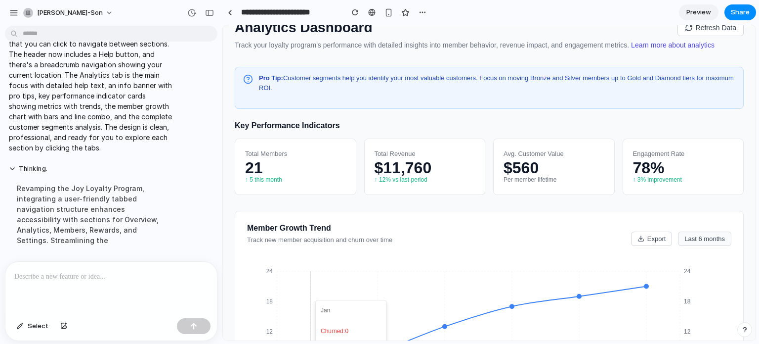
scroll to position [0, 0]
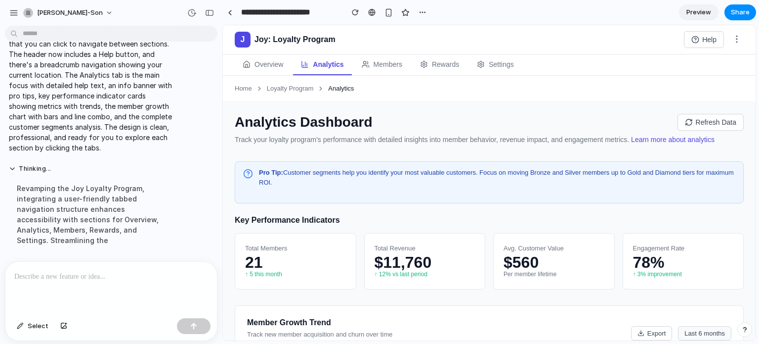
click at [390, 64] on button "Members" at bounding box center [382, 64] width 56 height 21
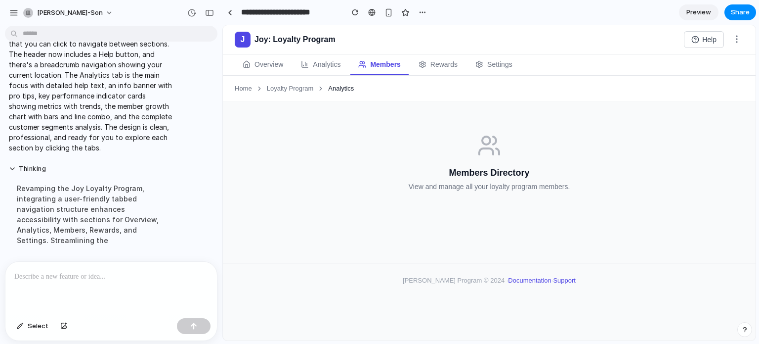
click at [444, 62] on button "Rewards" at bounding box center [438, 64] width 55 height 21
click at [496, 64] on button "Settings" at bounding box center [494, 64] width 53 height 21
click at [337, 63] on button "Analytics" at bounding box center [320, 64] width 55 height 21
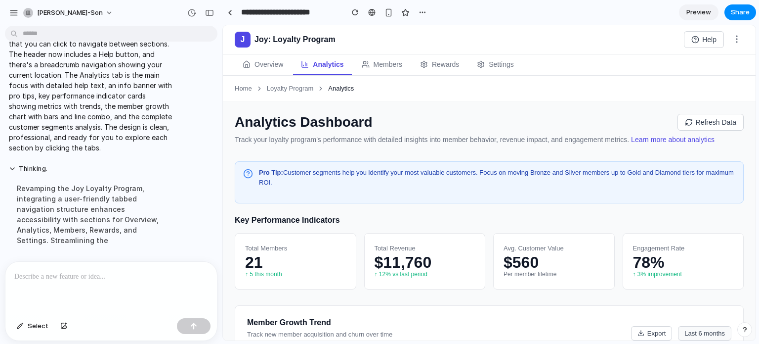
click at [261, 64] on button "Overview" at bounding box center [263, 64] width 56 height 21
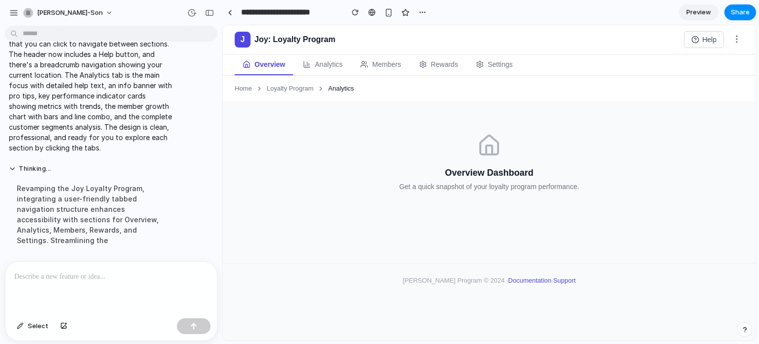
click at [292, 62] on button "Overview" at bounding box center [264, 64] width 58 height 21
click at [306, 60] on button "Analytics" at bounding box center [322, 64] width 55 height 21
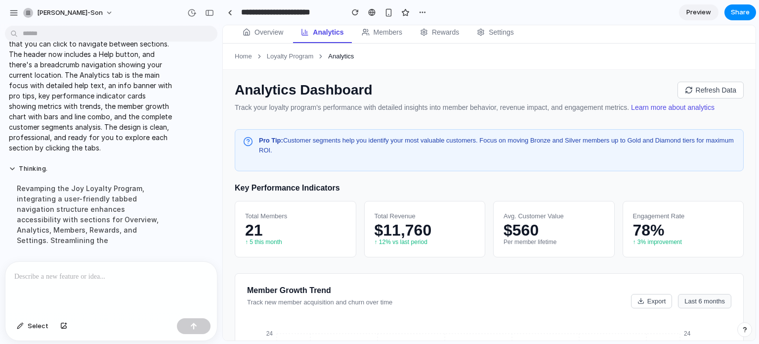
scroll to position [49, 0]
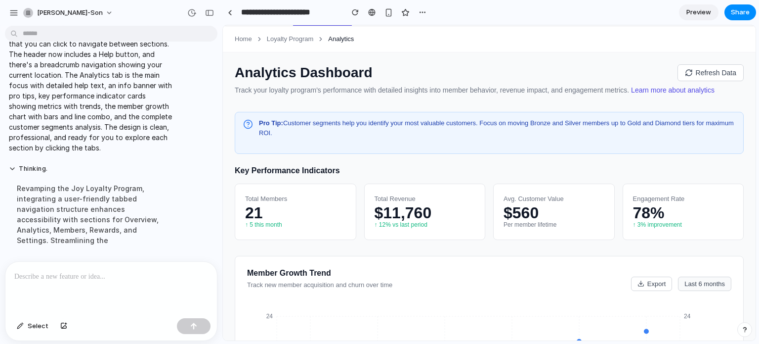
click at [416, 188] on div "Total Revenue $11,760 ↑ 12% vs last period" at bounding box center [425, 211] width 122 height 56
drag, startPoint x: 411, startPoint y: 197, endPoint x: 410, endPoint y: 217, distance: 20.3
click at [411, 198] on div "Total Revenue" at bounding box center [425, 199] width 101 height 10
drag, startPoint x: 412, startPoint y: 217, endPoint x: 411, endPoint y: 210, distance: 7.9
click at [411, 212] on div "$11,760" at bounding box center [425, 213] width 101 height 10
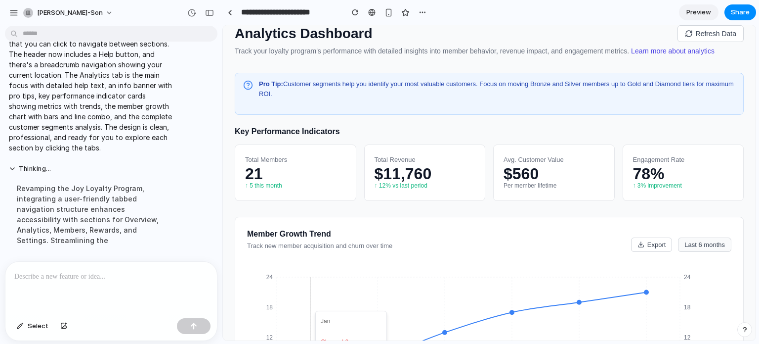
scroll to position [0, 0]
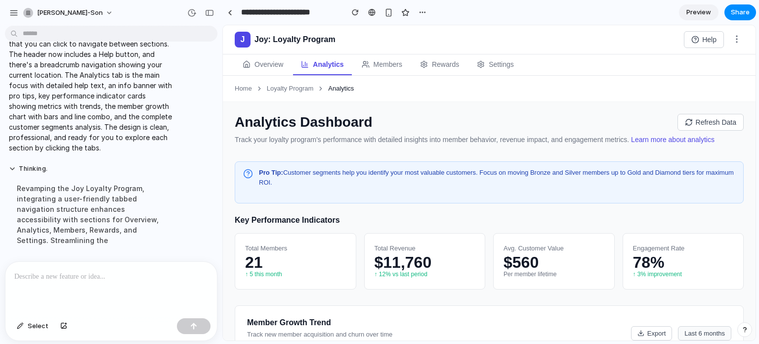
click at [261, 67] on button "Overview" at bounding box center [263, 64] width 56 height 21
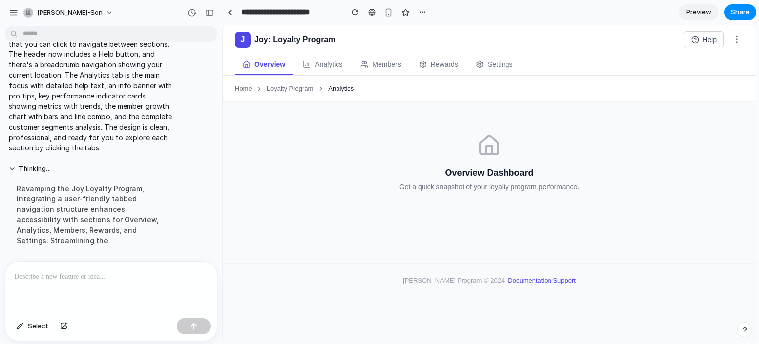
click at [305, 57] on button "Analytics" at bounding box center [322, 64] width 55 height 21
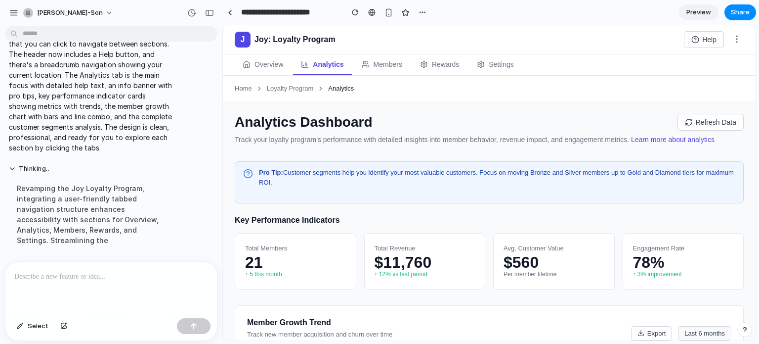
click at [393, 60] on button "Members" at bounding box center [382, 64] width 56 height 21
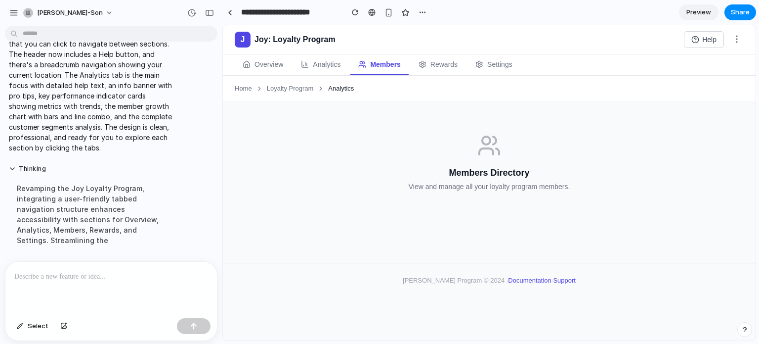
click at [448, 58] on button "Rewards" at bounding box center [438, 64] width 55 height 21
click at [508, 61] on button "Settings" at bounding box center [494, 64] width 53 height 21
click at [437, 54] on button "Rewards" at bounding box center [436, 64] width 55 height 21
drag, startPoint x: 389, startPoint y: 56, endPoint x: 383, endPoint y: 57, distance: 7.0
click at [388, 56] on button "Members" at bounding box center [378, 64] width 56 height 21
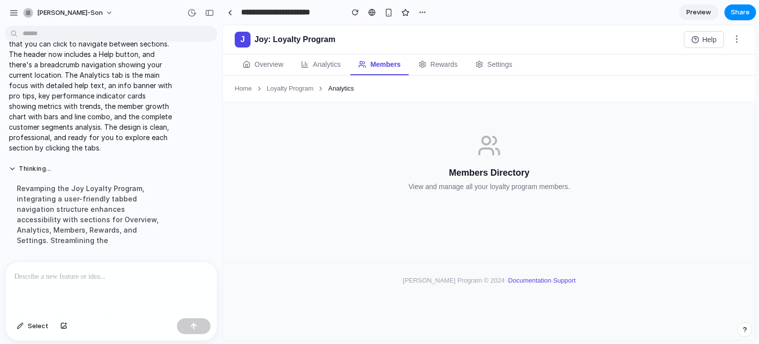
click at [318, 55] on button "Analytics" at bounding box center [320, 64] width 55 height 21
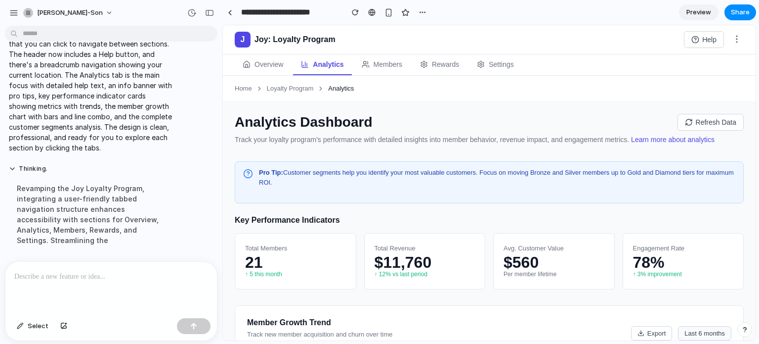
click at [433, 11] on section "**********" at bounding box center [489, 12] width 534 height 25
click at [429, 11] on button "button" at bounding box center [422, 12] width 15 height 15
